Goal: Communication & Community: Connect with others

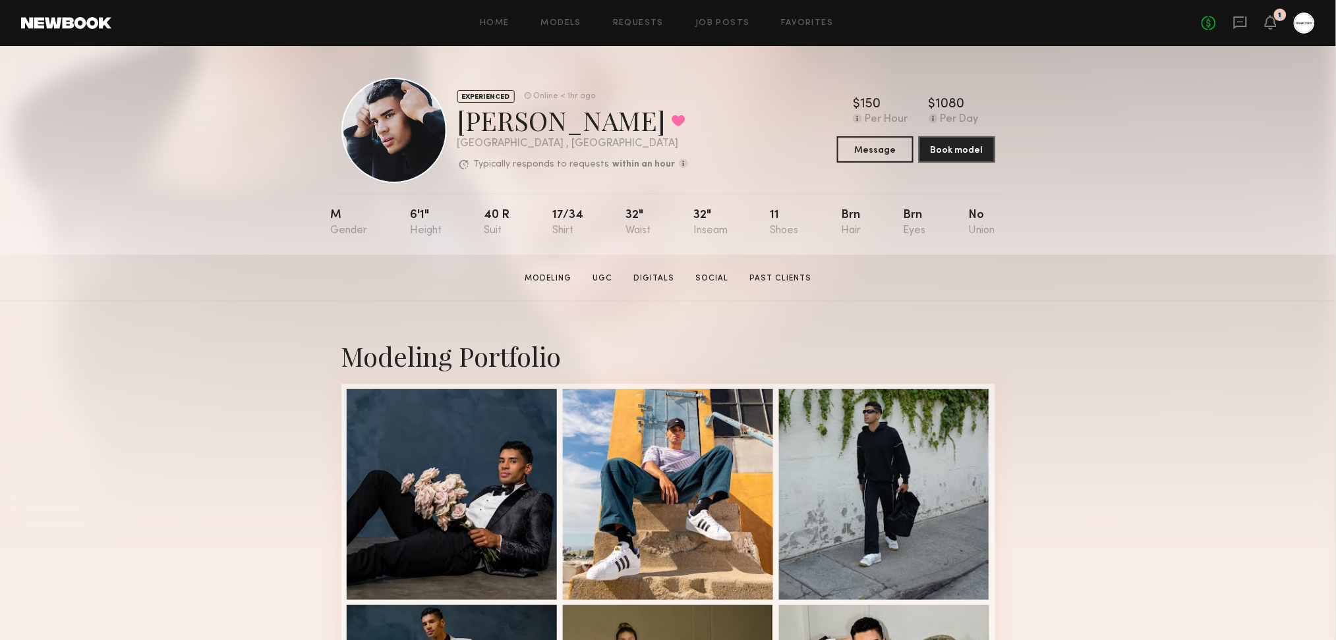
drag, startPoint x: 1282, startPoint y: 11, endPoint x: 1277, endPoint y: 18, distance: 9.0
click at [1277, 16] on div "1" at bounding box center [1280, 15] width 13 height 13
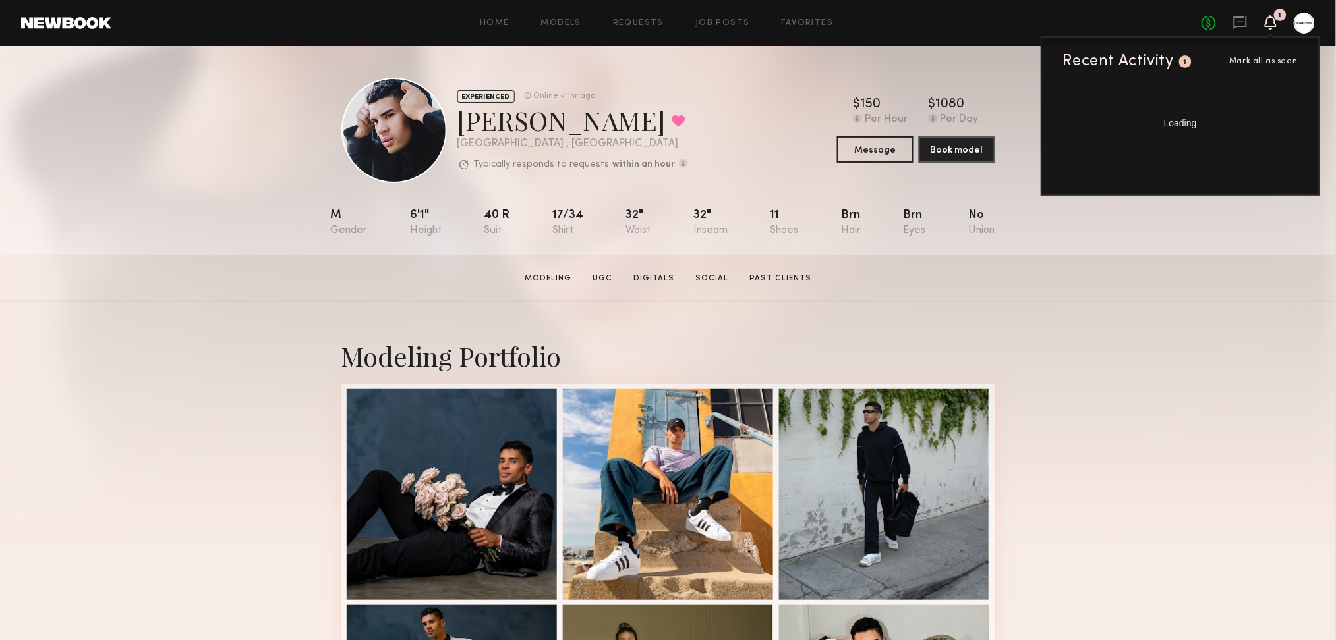
click at [1277, 19] on div "1" at bounding box center [1280, 15] width 13 height 13
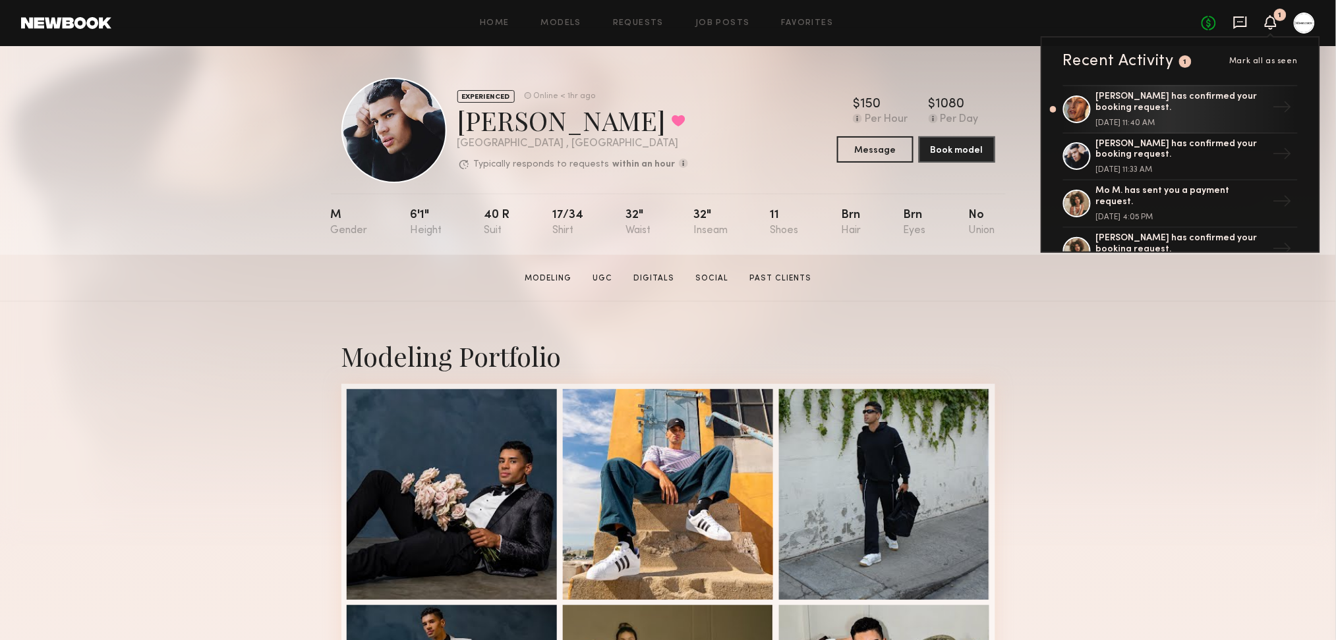
click at [1241, 22] on icon at bounding box center [1239, 21] width 5 height 1
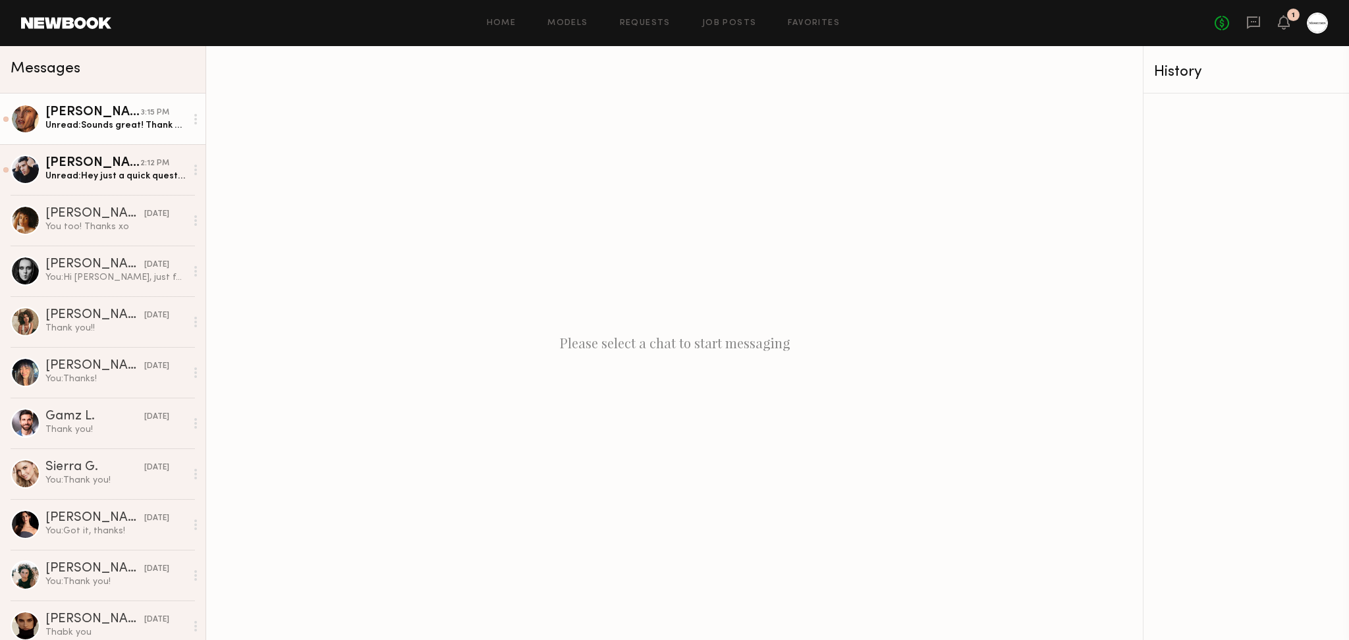
click at [87, 128] on div "Unread: Sounds great! Thank you!" at bounding box center [115, 125] width 140 height 13
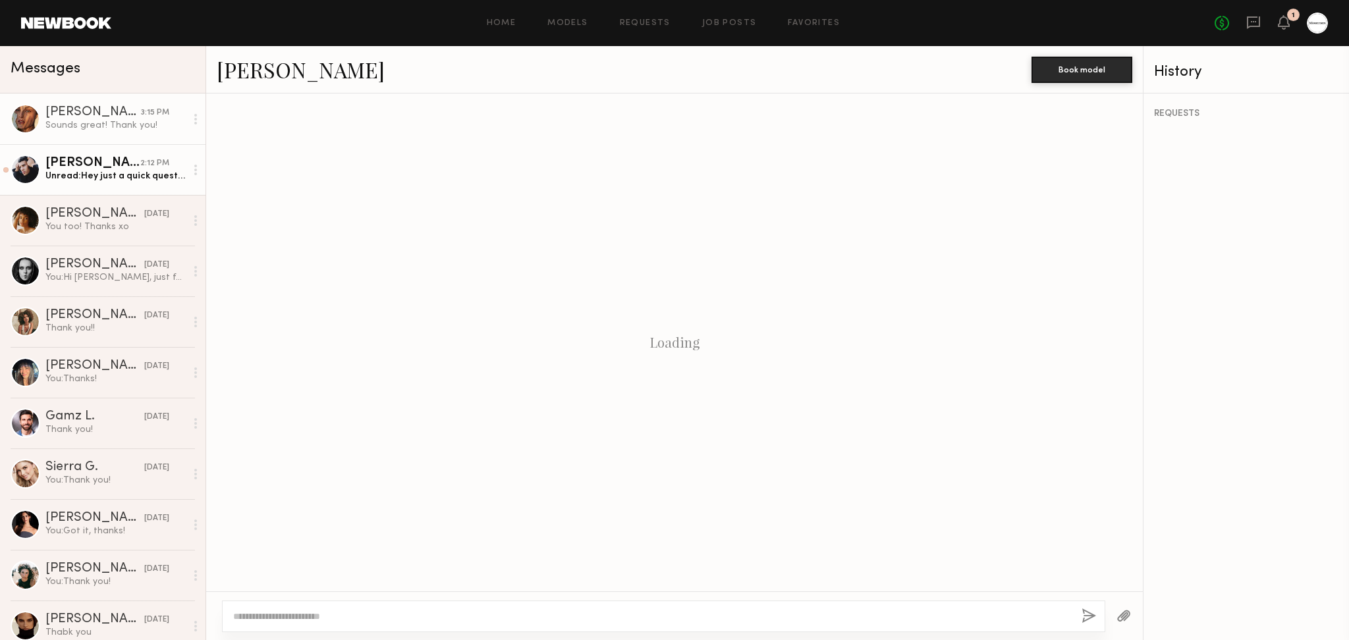
click at [102, 163] on div "[PERSON_NAME]" at bounding box center [92, 163] width 95 height 13
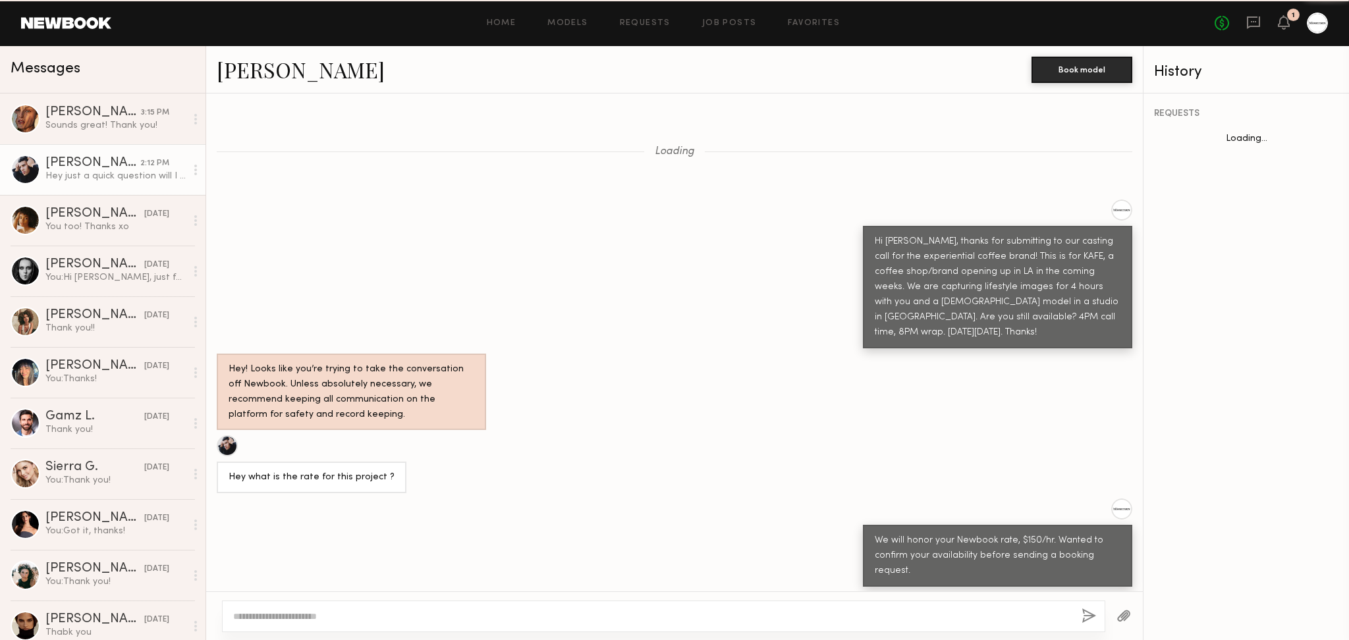
scroll to position [744, 0]
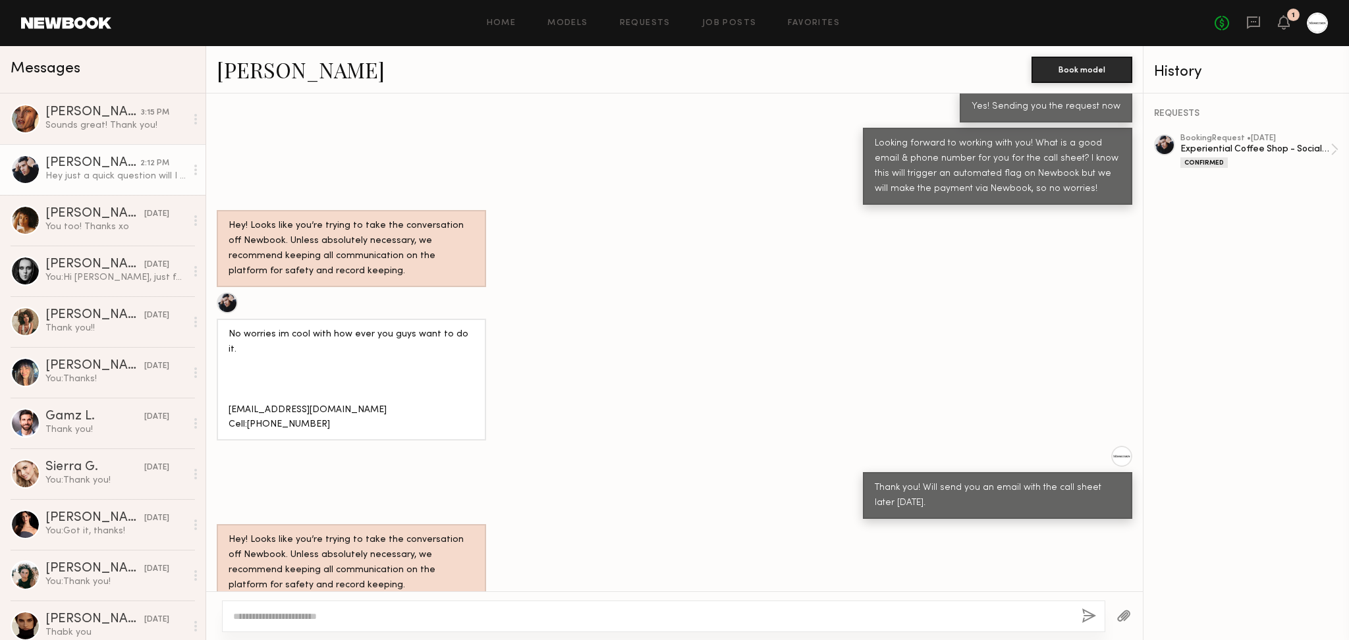
click at [466, 614] on textarea at bounding box center [652, 616] width 838 height 13
click at [582, 533] on div "Hey! Looks like you’re trying to take the conversation off Newbook. Unless abso…" at bounding box center [674, 563] width 937 height 77
click at [478, 613] on textarea at bounding box center [652, 616] width 838 height 13
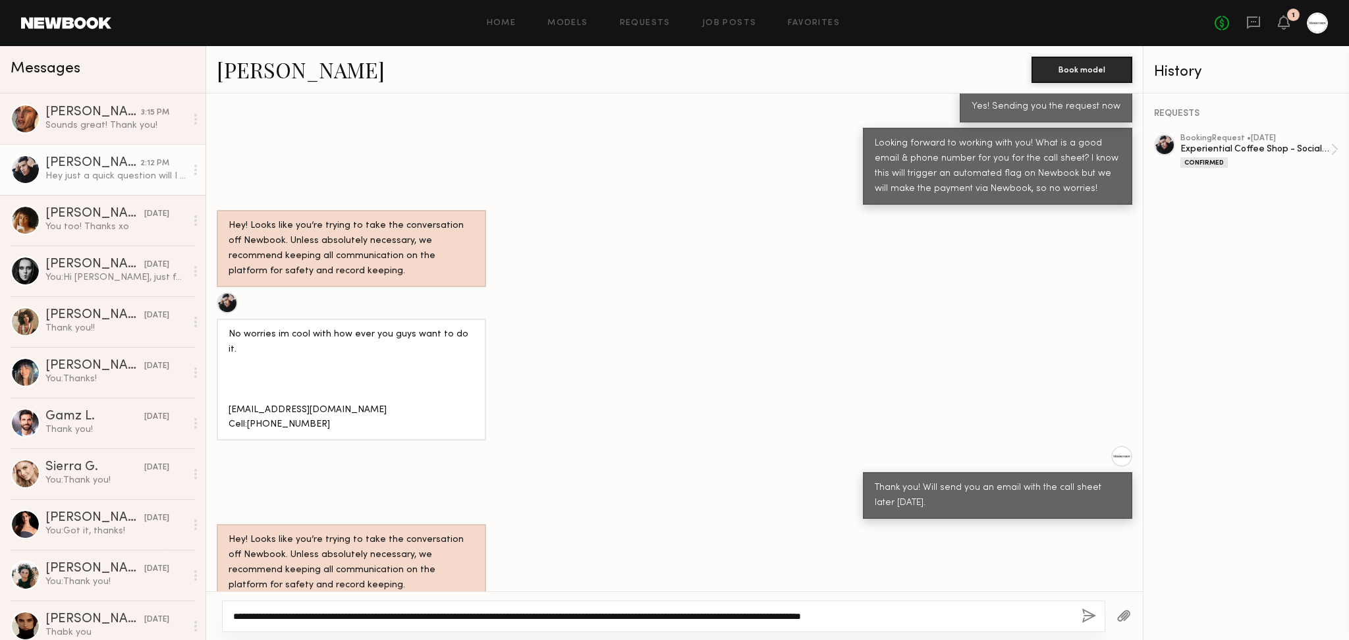
type textarea "**********"
click at [1089, 621] on button "button" at bounding box center [1089, 617] width 14 height 16
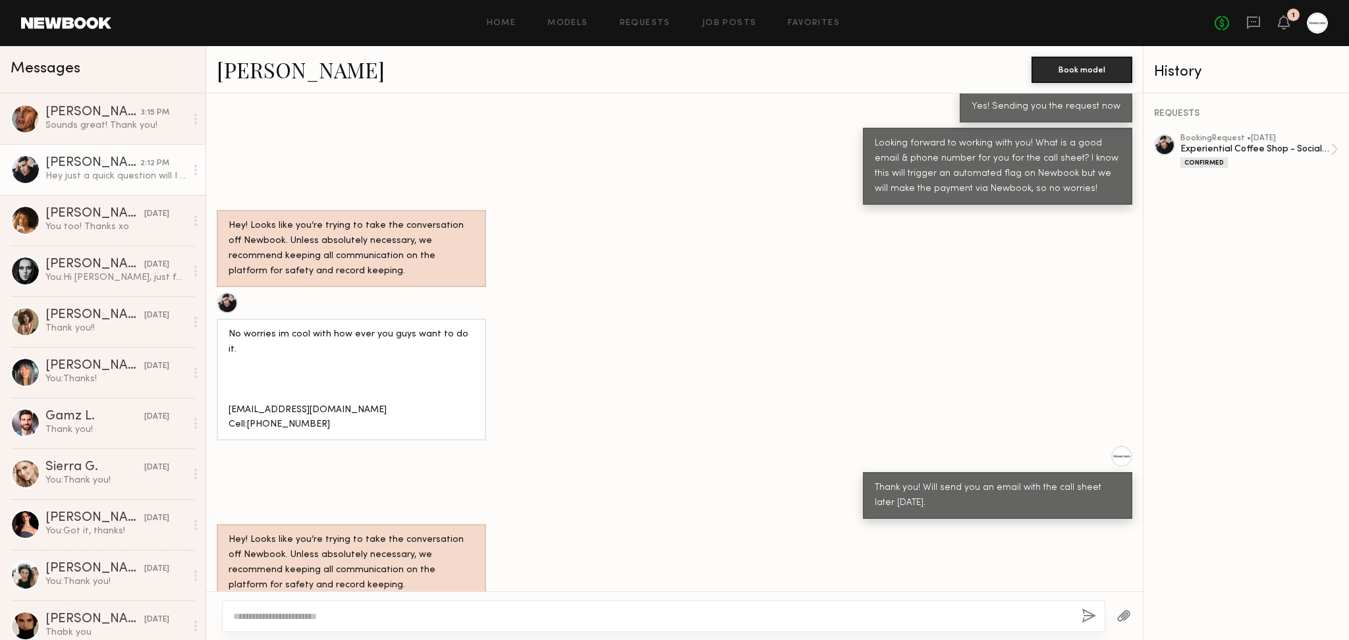
scroll to position [939, 0]
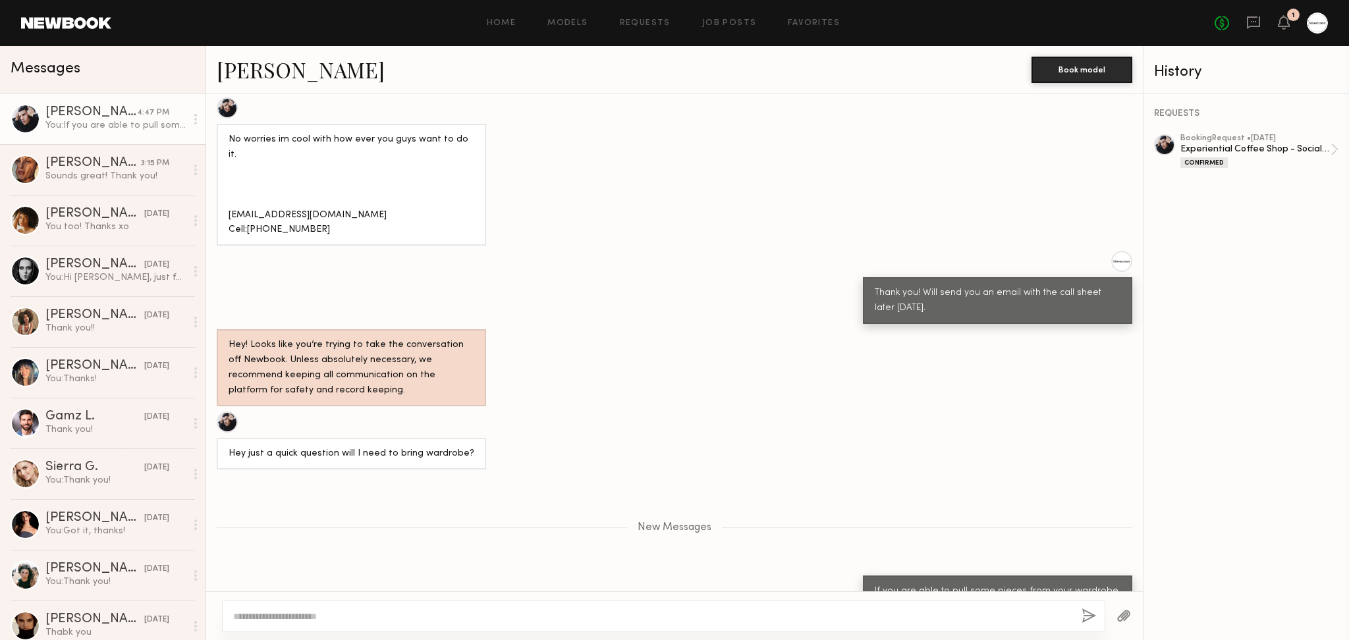
click at [1088, 616] on button "button" at bounding box center [1089, 617] width 14 height 16
click at [1102, 635] on div at bounding box center [674, 616] width 937 height 49
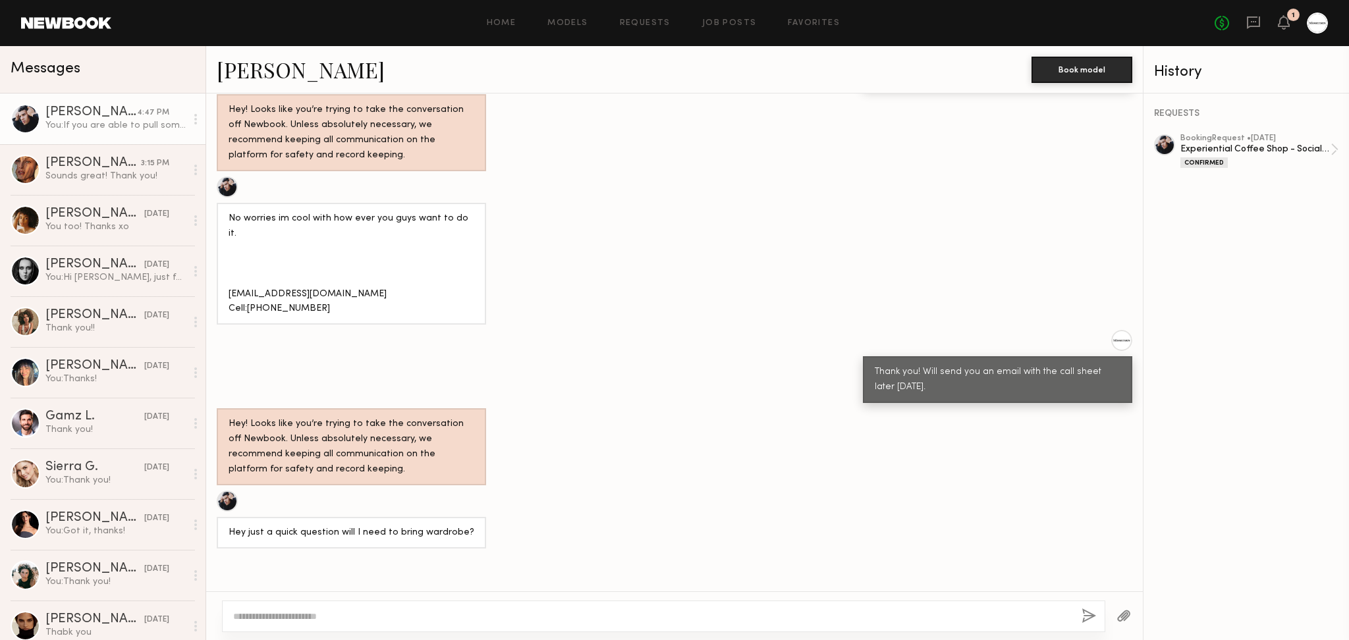
scroll to position [759, 0]
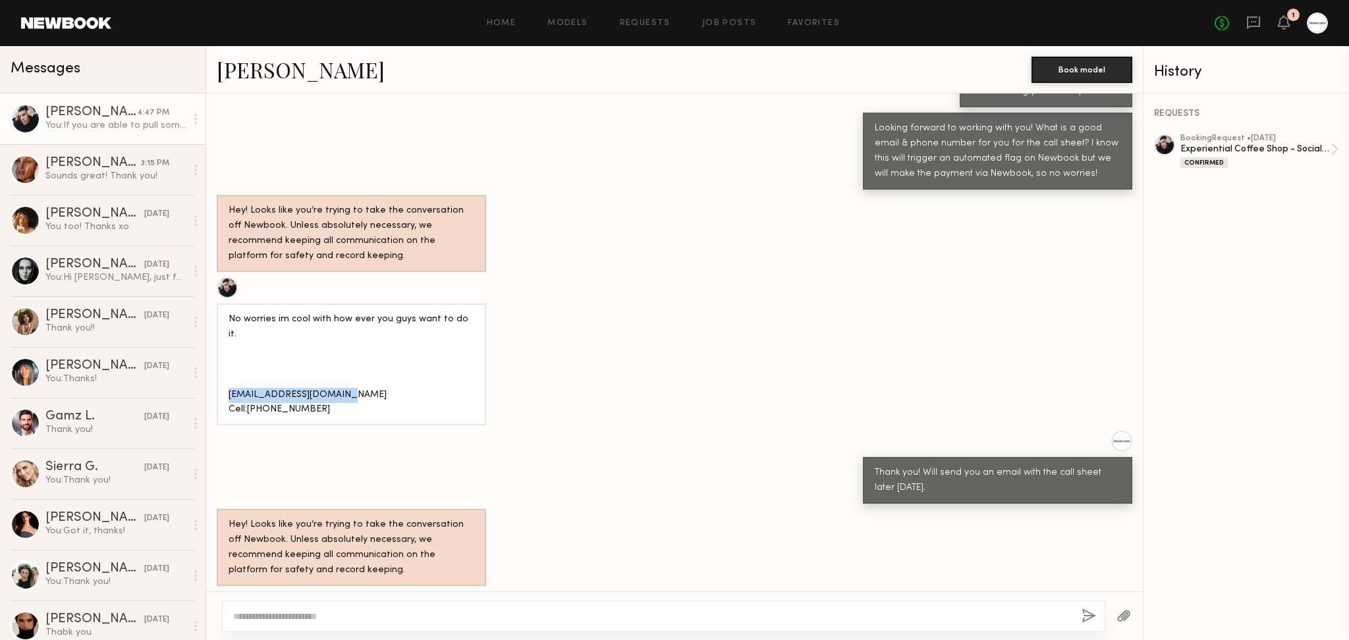
drag, startPoint x: 333, startPoint y: 341, endPoint x: 228, endPoint y: 341, distance: 104.8
click at [229, 341] on div "No worries im cool with how ever you guys want to do it. [EMAIL_ADDRESS][DOMAIN…" at bounding box center [352, 365] width 246 height 106
copy div "Kscollins2464@gmail.com"
click at [286, 356] on div "No worries im cool with how ever you guys want to do it. [EMAIL_ADDRESS][DOMAIN…" at bounding box center [352, 365] width 246 height 106
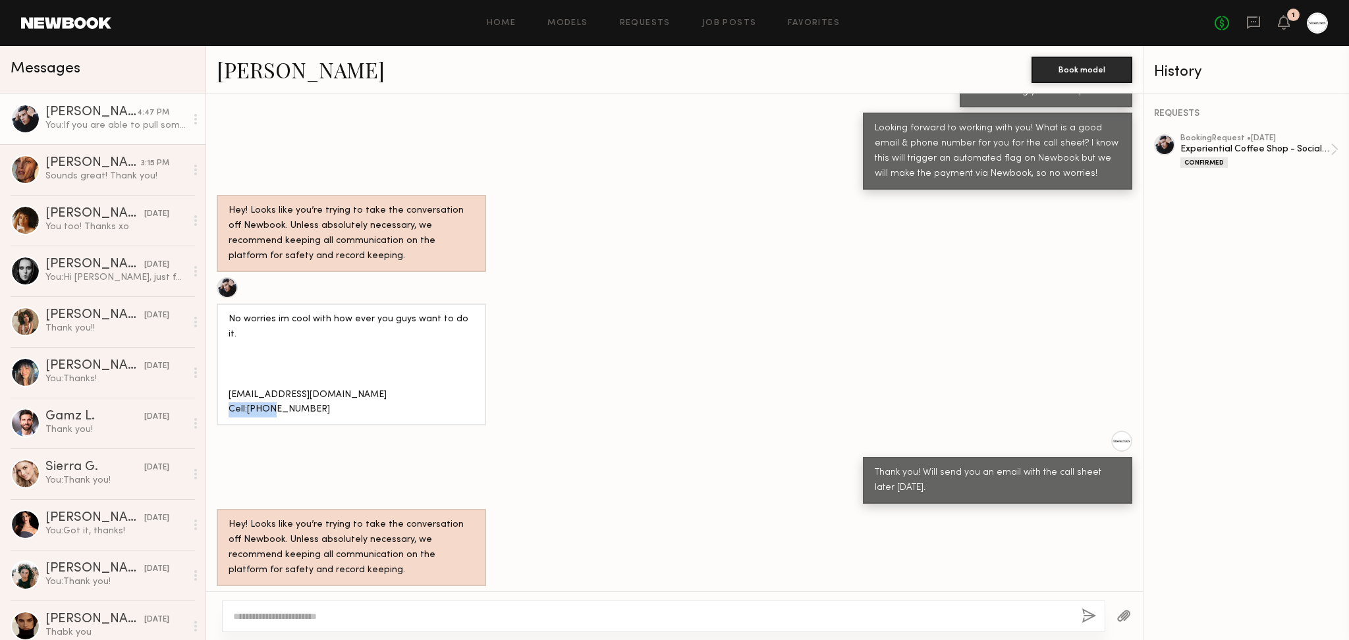
copy div "3175566235"
click at [654, 342] on div "No worries im cool with how ever you guys want to do it. [EMAIL_ADDRESS][DOMAIN…" at bounding box center [674, 351] width 937 height 149
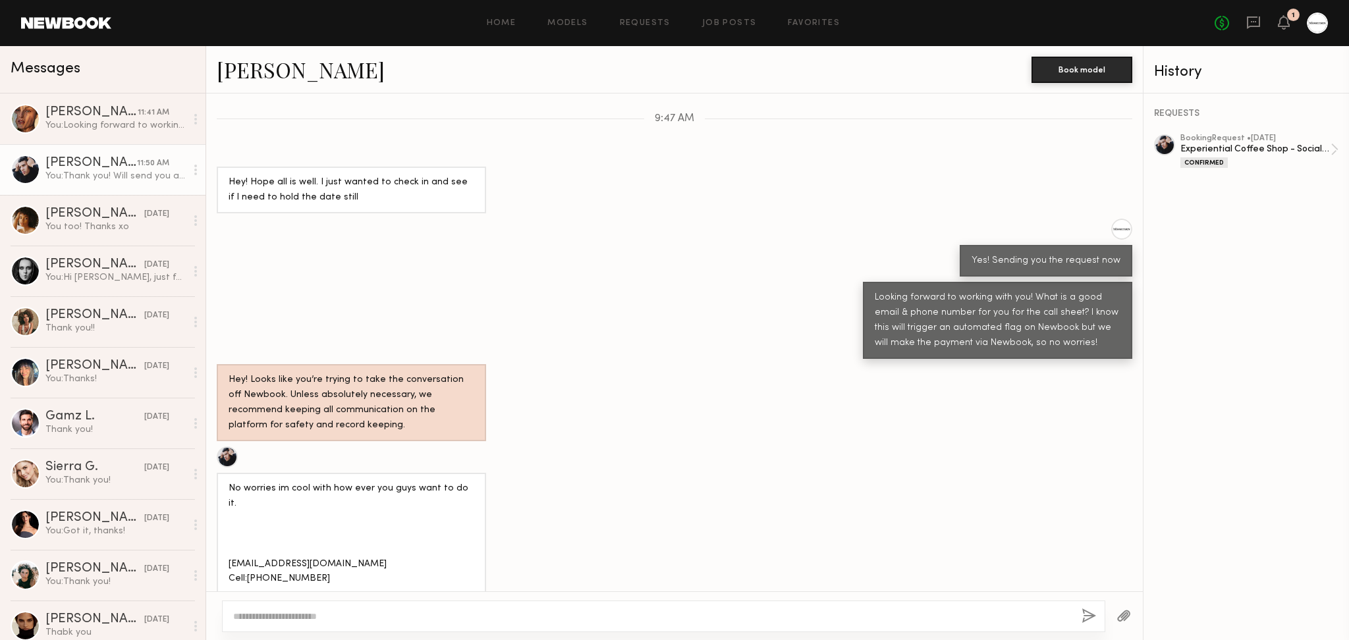
scroll to position [1156, 0]
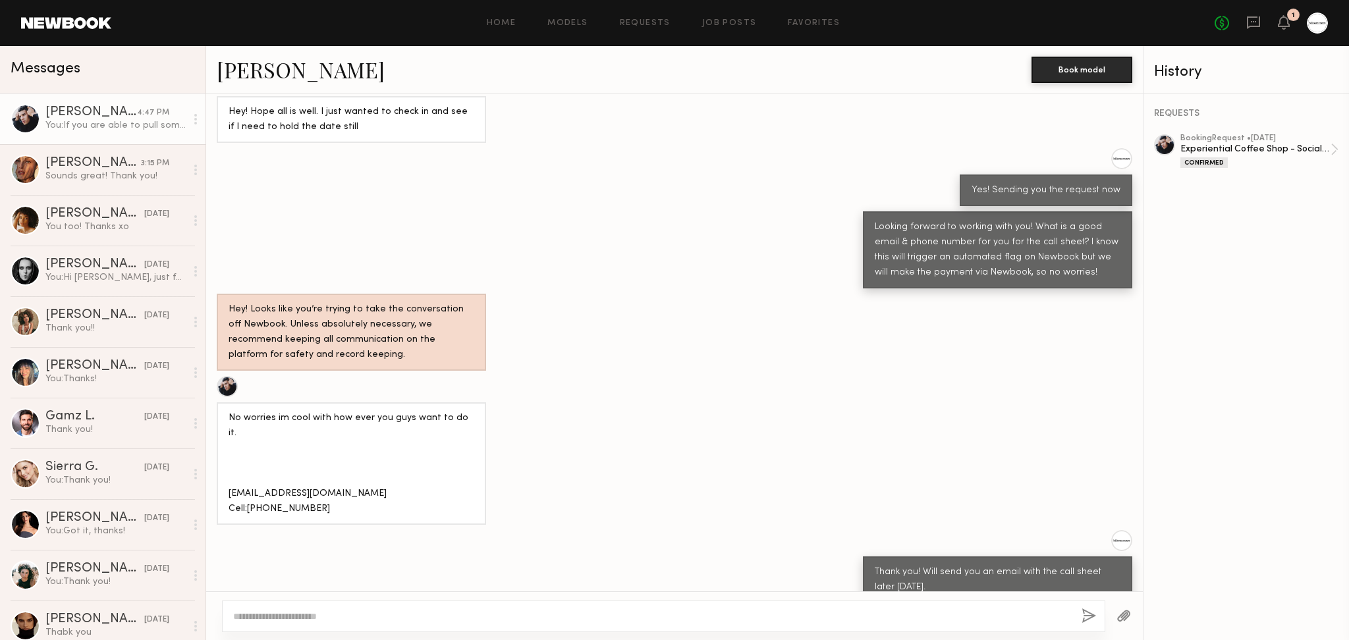
scroll to position [793, 0]
